Goal: Check status: Check status

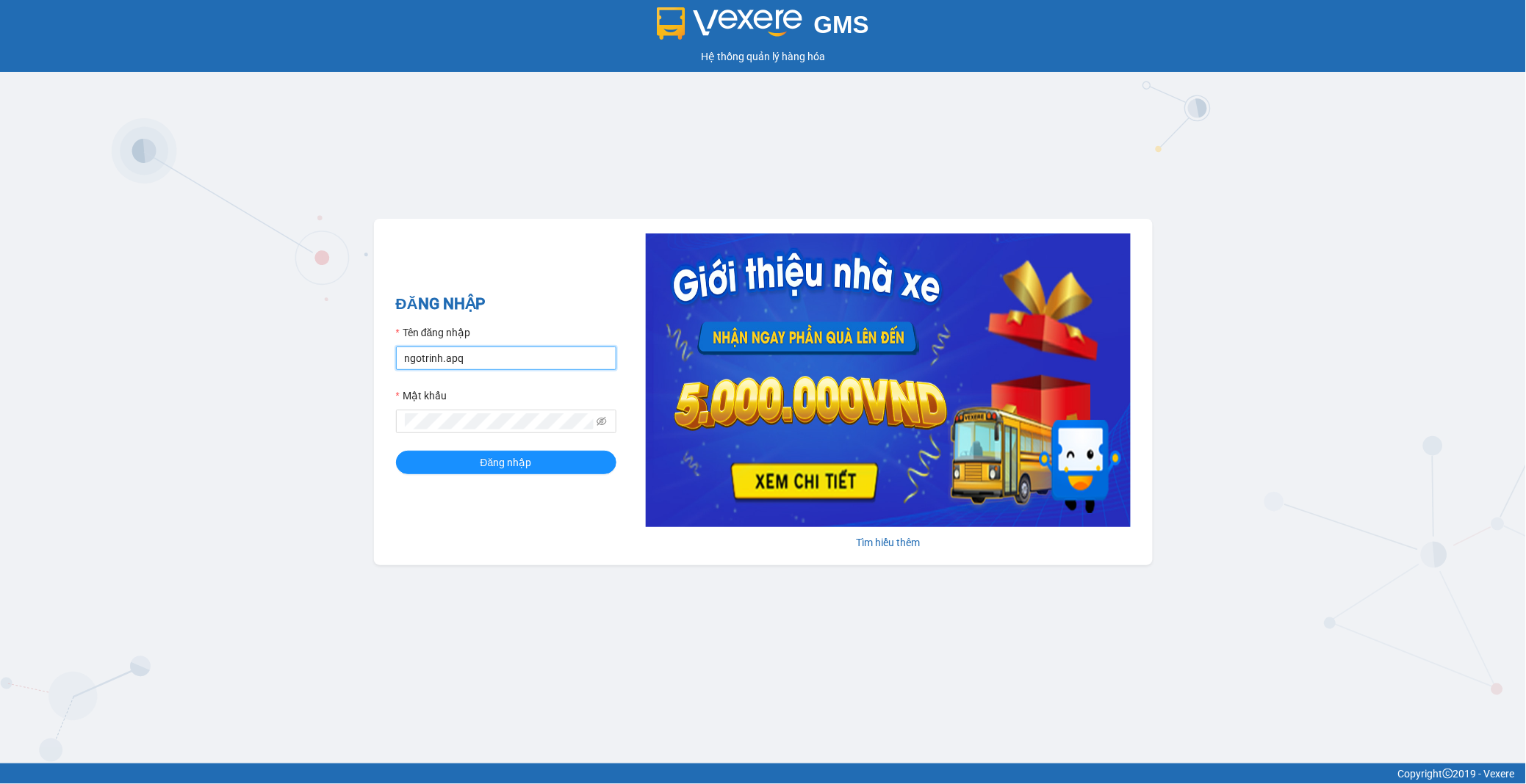
drag, startPoint x: 556, startPoint y: 354, endPoint x: 551, endPoint y: 367, distance: 13.9
click at [556, 354] on input "ngotrinh.apq" at bounding box center [506, 359] width 220 height 24
type input "maisuong.apq"
drag, startPoint x: 539, startPoint y: 458, endPoint x: 682, endPoint y: 423, distance: 147.2
click at [541, 458] on button "Đăng nhập" at bounding box center [506, 462] width 220 height 24
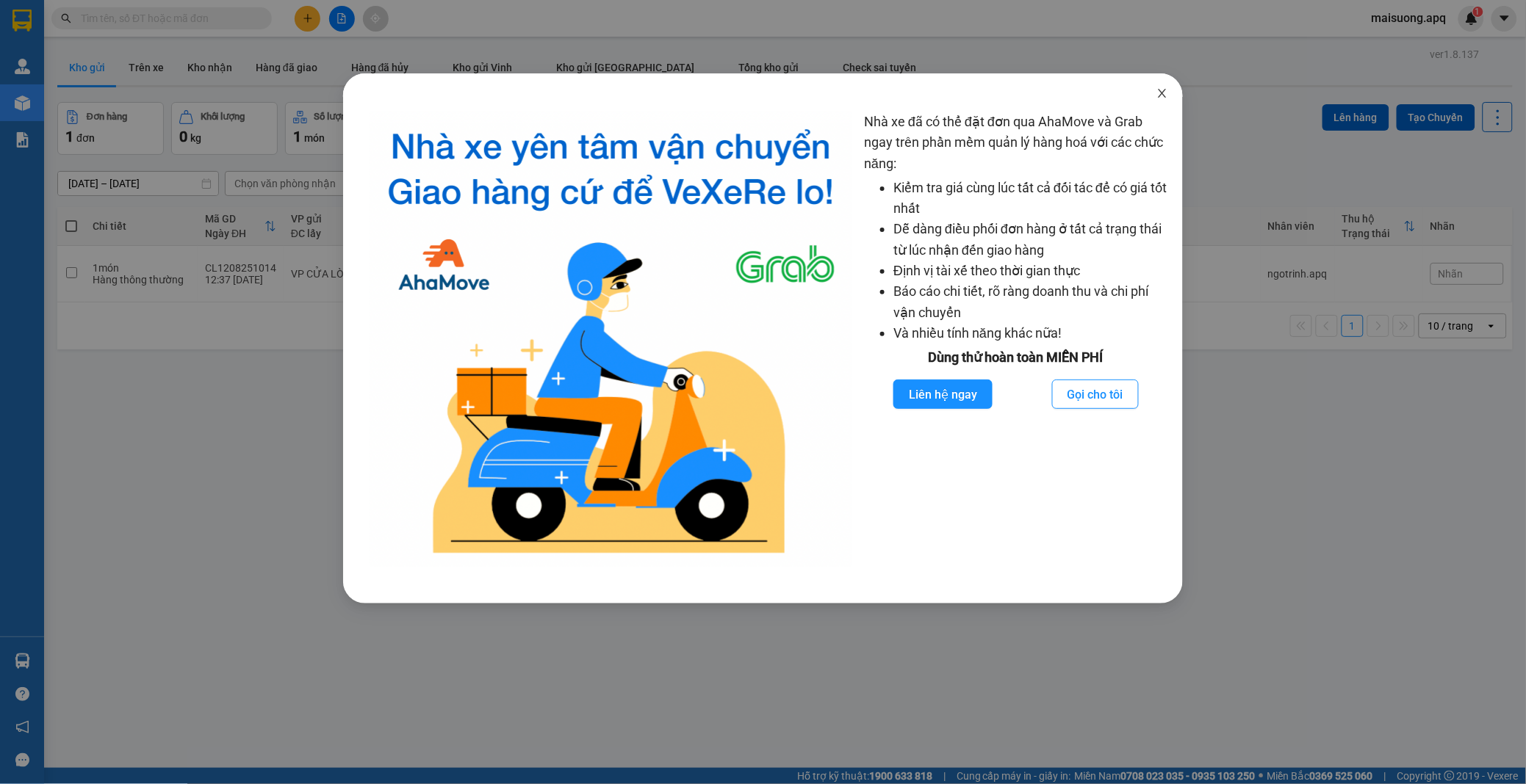
click at [1163, 97] on icon "close" at bounding box center [1163, 93] width 12 height 12
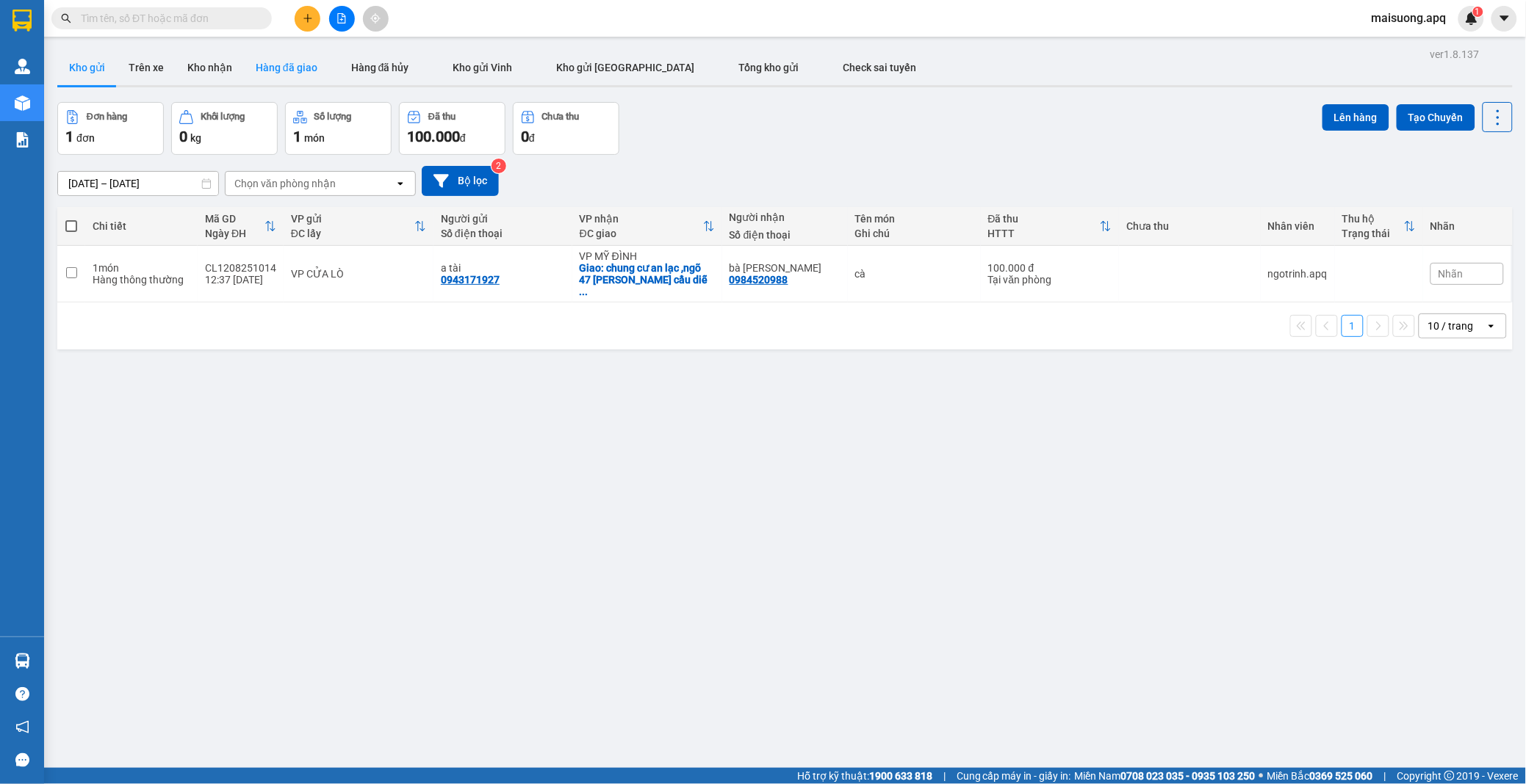
click at [272, 67] on button "Hàng đã giao" at bounding box center [287, 67] width 85 height 35
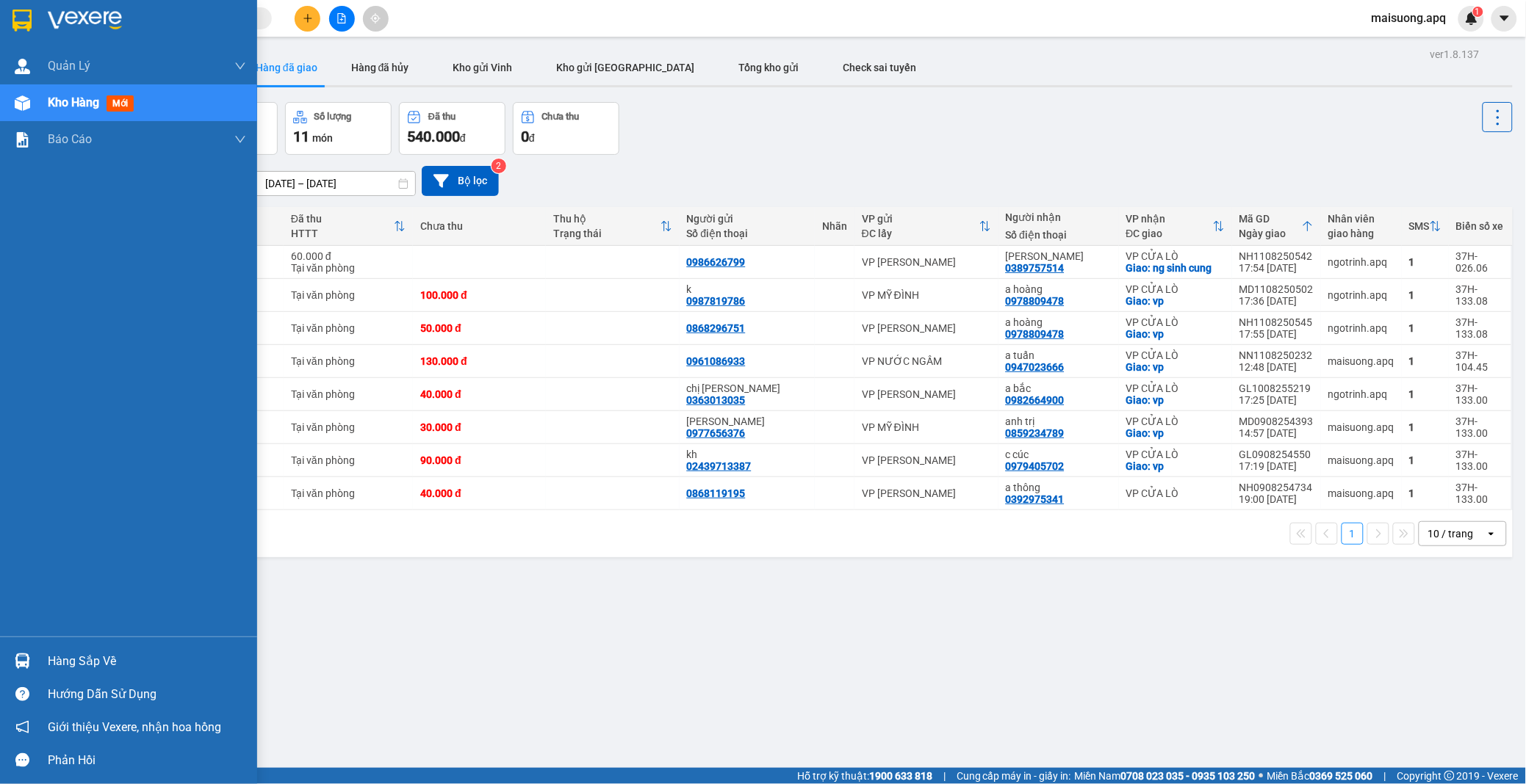
click at [52, 657] on div "Hàng sắp về" at bounding box center [147, 662] width 198 height 22
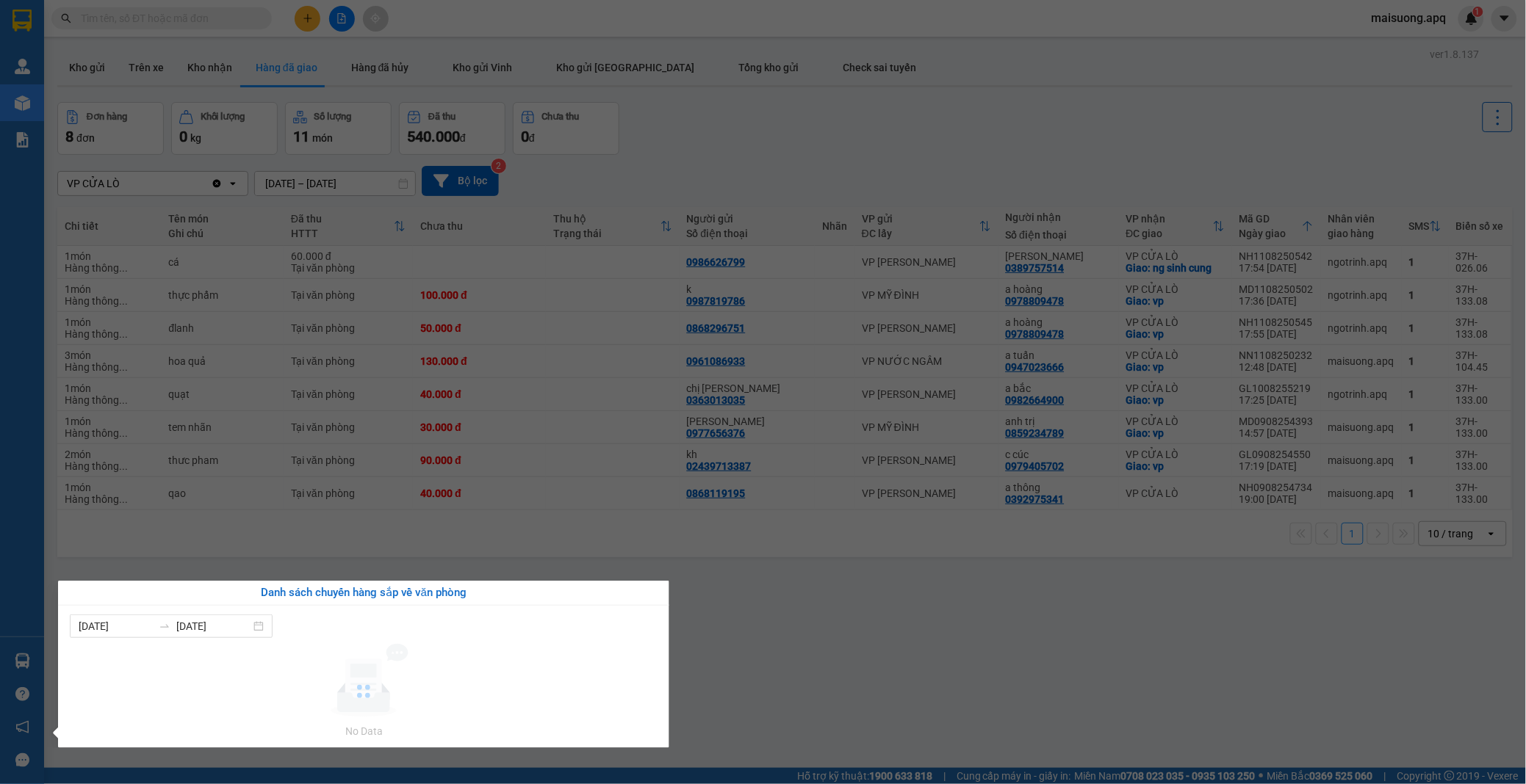
click at [752, 602] on section "Kết quả tìm kiếm ( 0 ) Bộ lọc No Data maisuong.apq 1 Quản [PERSON_NAME] lý thu …" at bounding box center [763, 392] width 1526 height 784
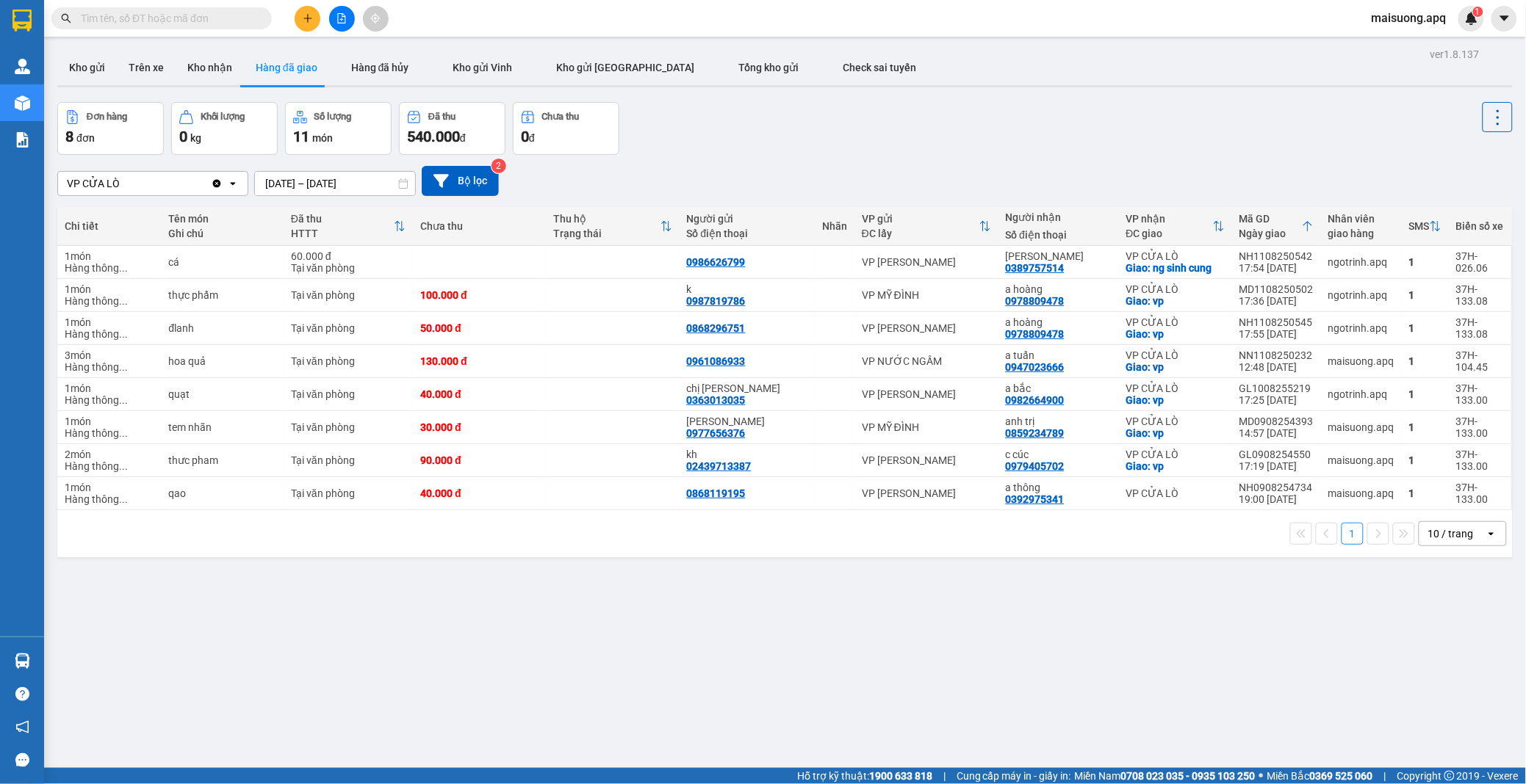
click at [751, 145] on div "Đơn hàng 8 đơn Khối lượng 0 kg Số lượng 11 món Đã thu 540.000 đ Chưa thu 0 đ" at bounding box center [785, 128] width 1455 height 53
click at [209, 61] on button "Kho nhận" at bounding box center [210, 67] width 69 height 35
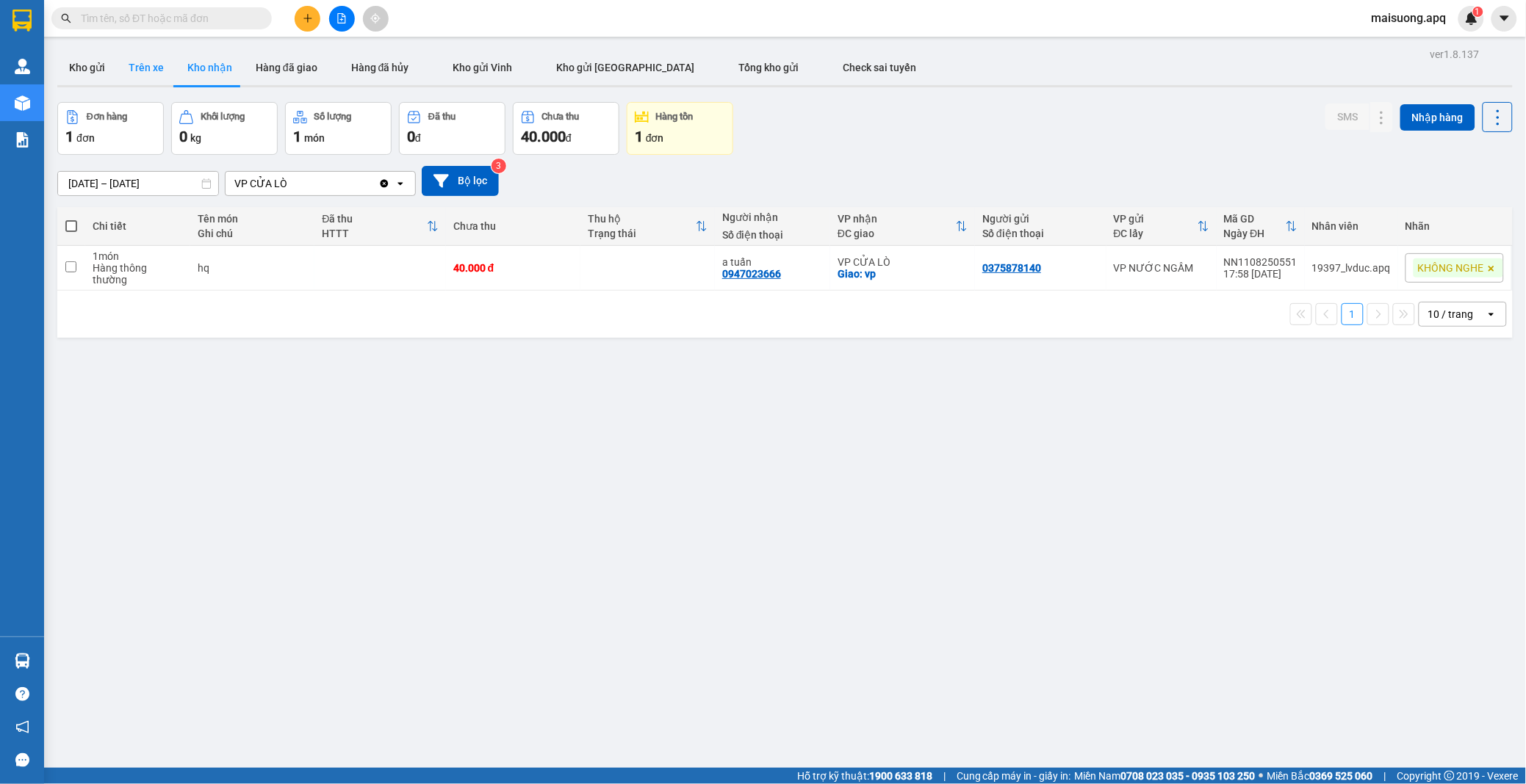
click at [145, 67] on button "Trên xe" at bounding box center [146, 67] width 59 height 35
type input "[DATE] – [DATE]"
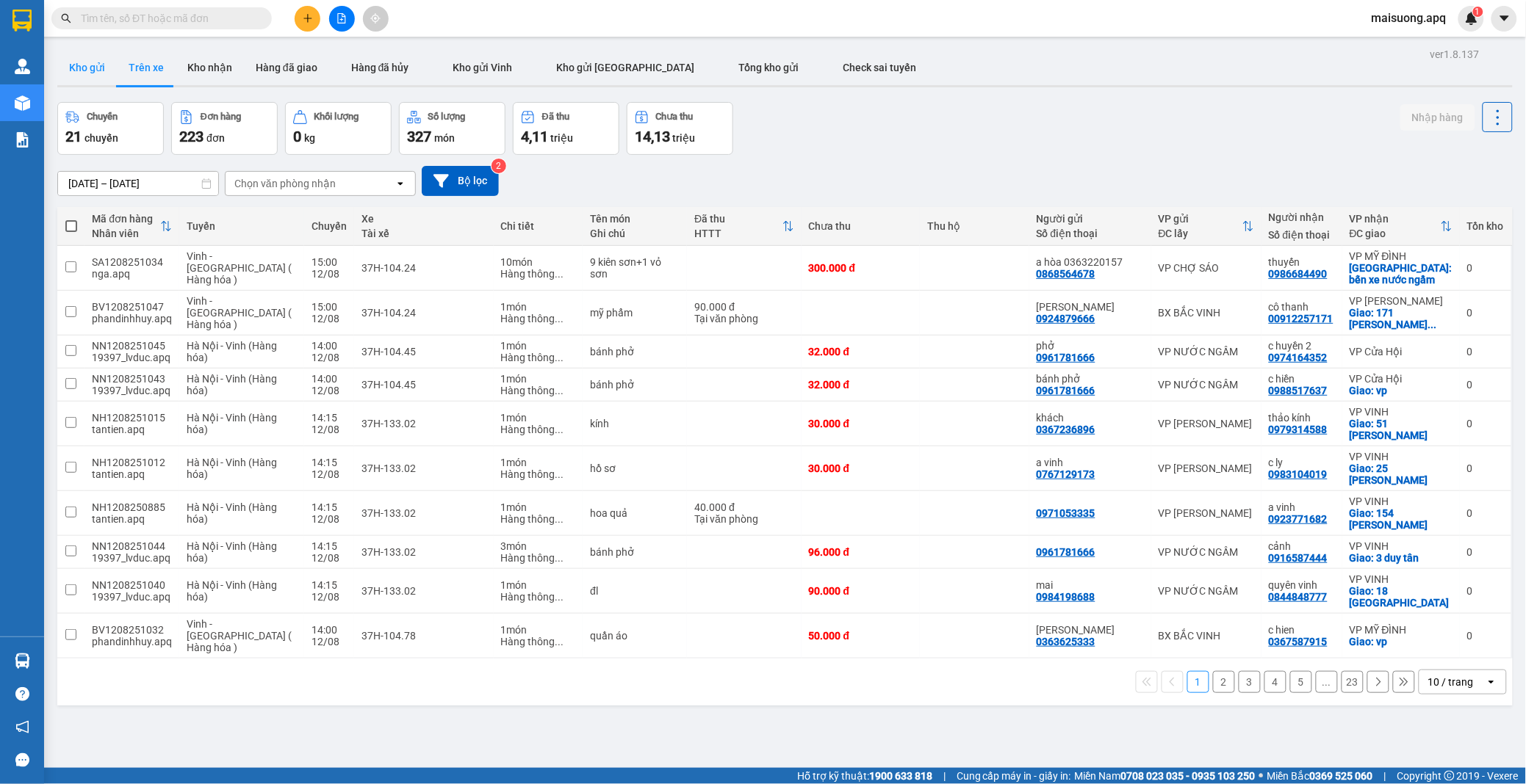
click at [98, 64] on button "Kho gửi" at bounding box center [87, 67] width 60 height 35
